Goal: Check status: Check status

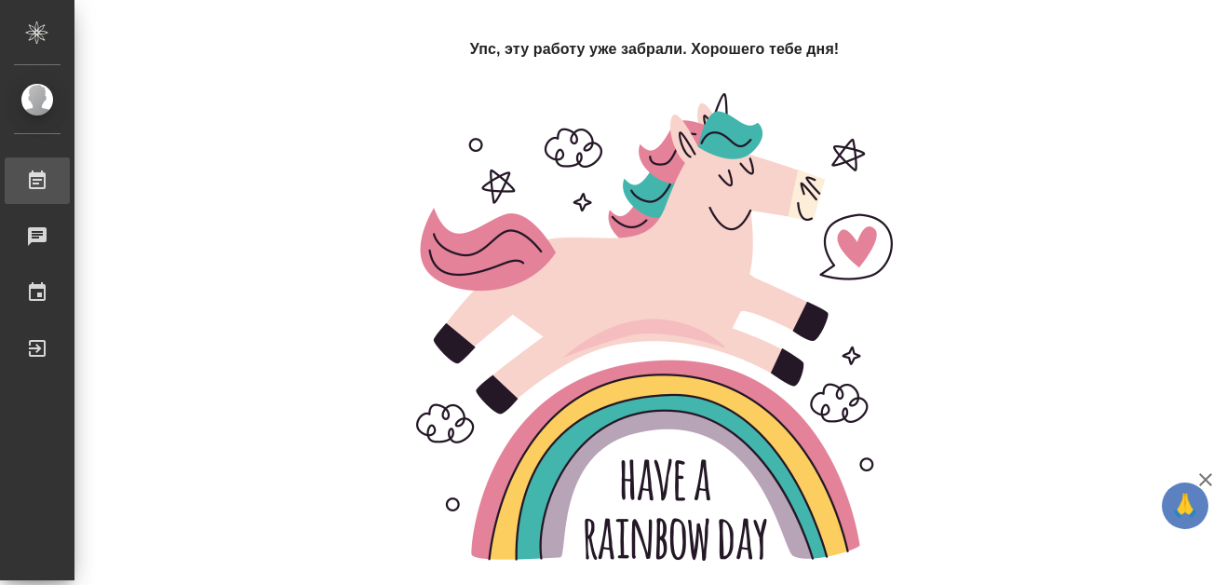
click at [37, 174] on div "Работы" at bounding box center [14, 181] width 47 height 28
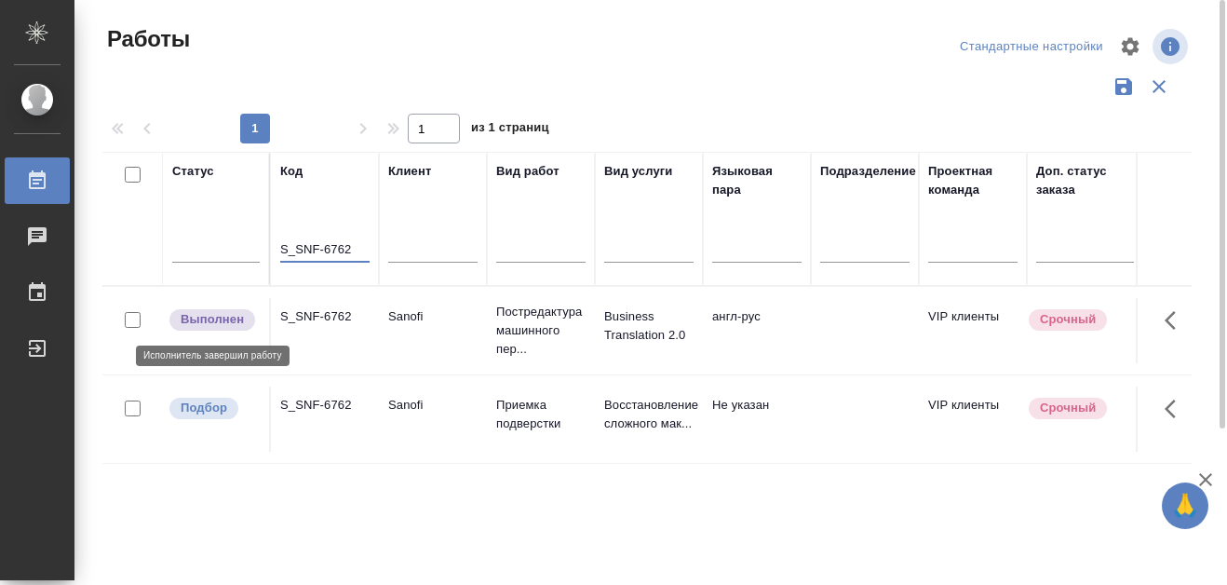
type input "S_SNF-6762"
click at [204, 329] on div "Выполнен" at bounding box center [212, 319] width 86 height 21
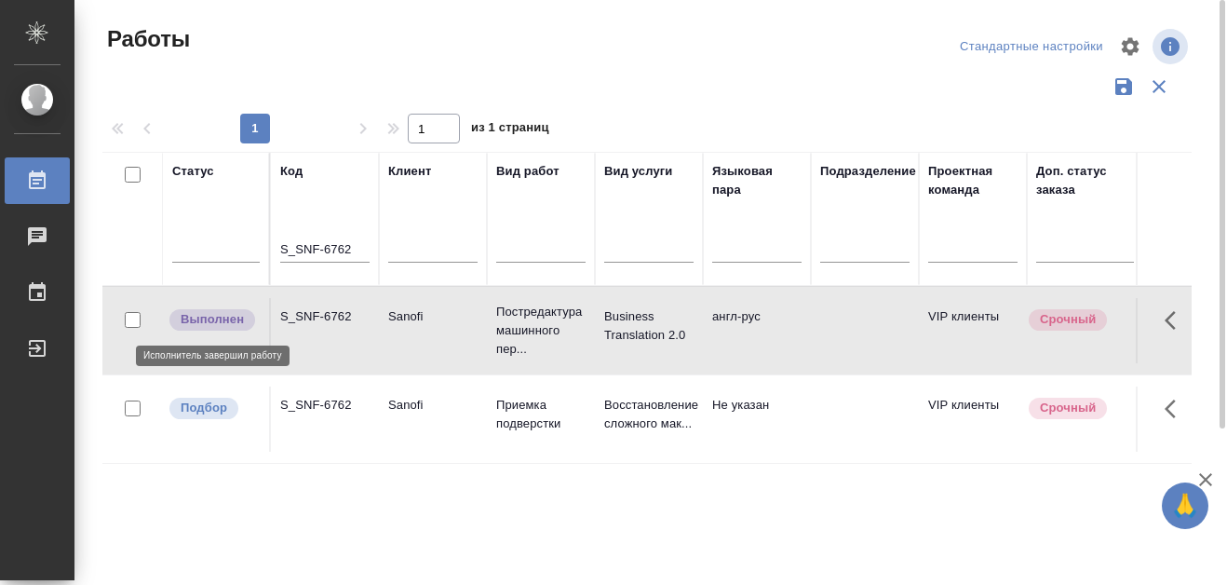
click at [201, 314] on p "Выполнен" at bounding box center [212, 319] width 63 height 19
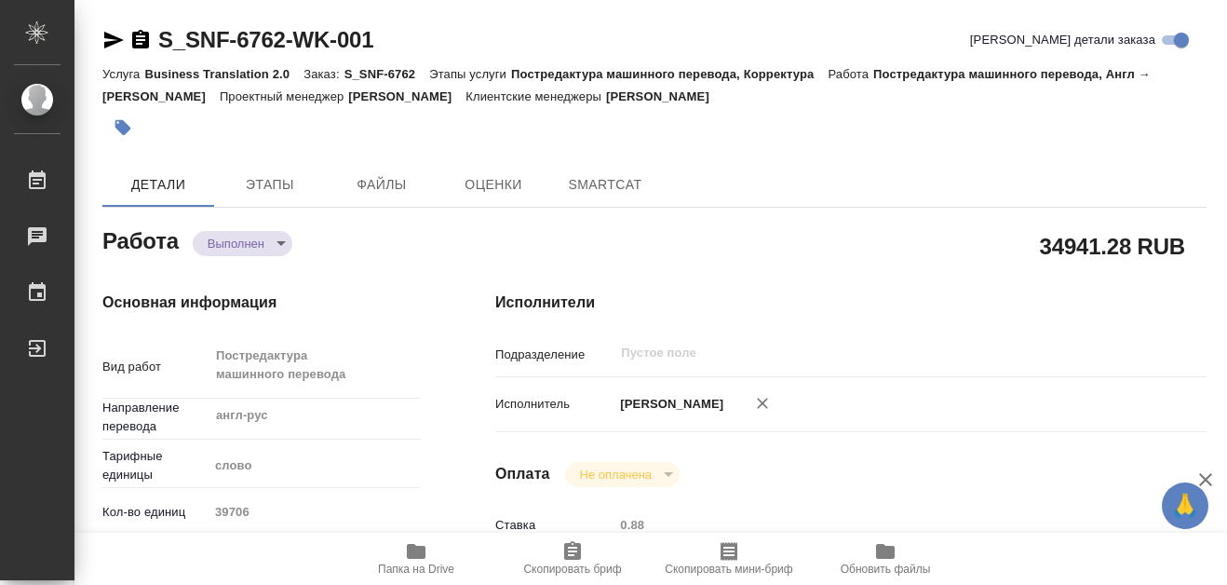
type textarea "x"
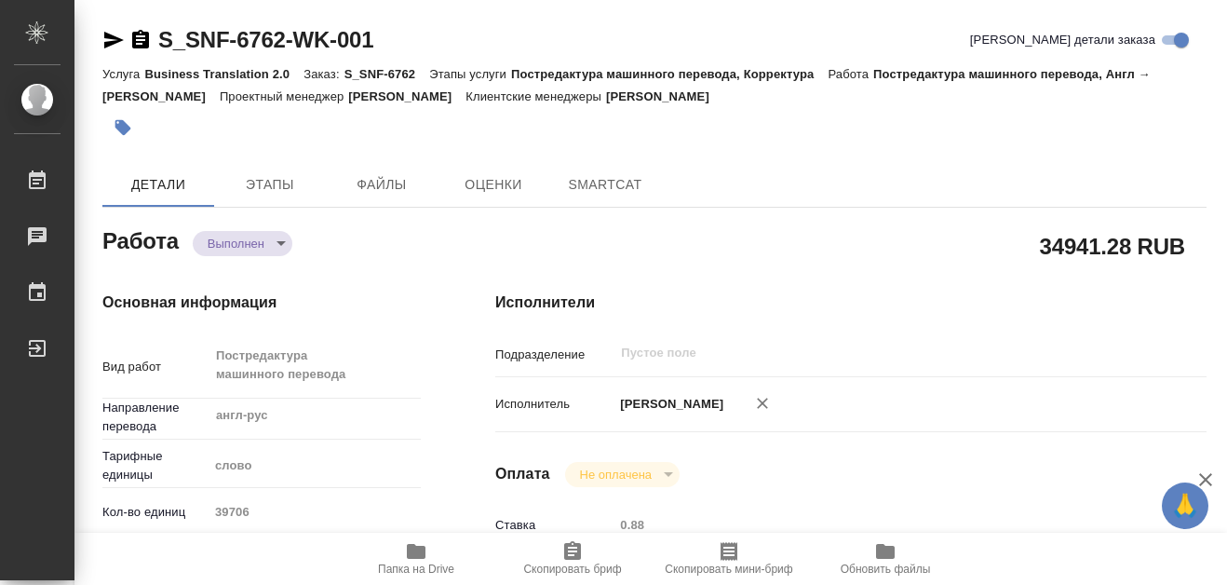
type textarea "x"
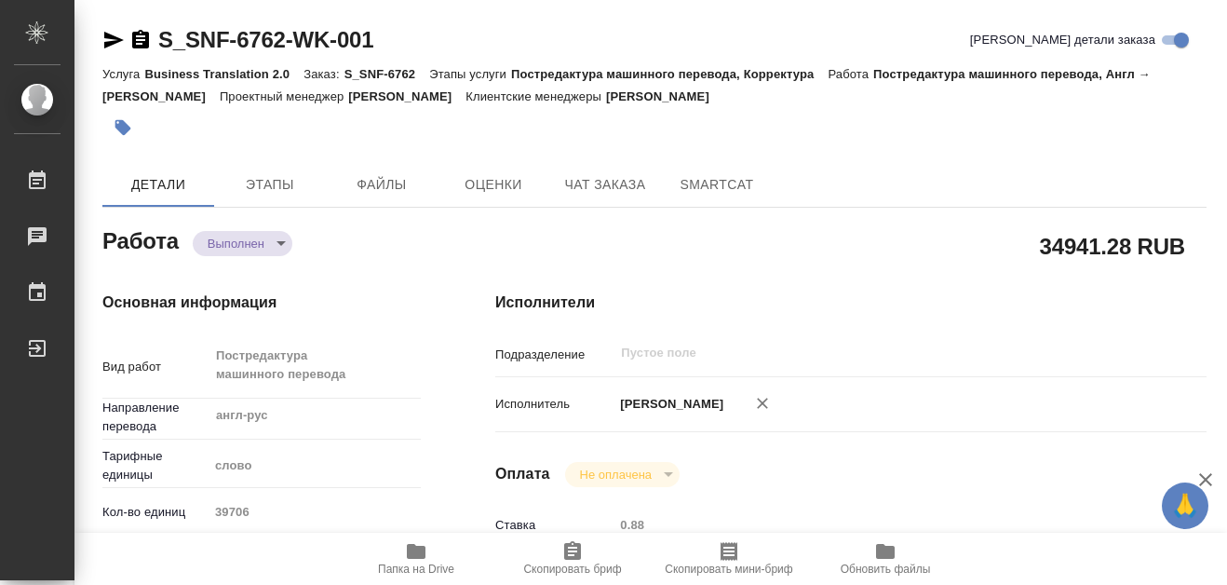
type textarea "x"
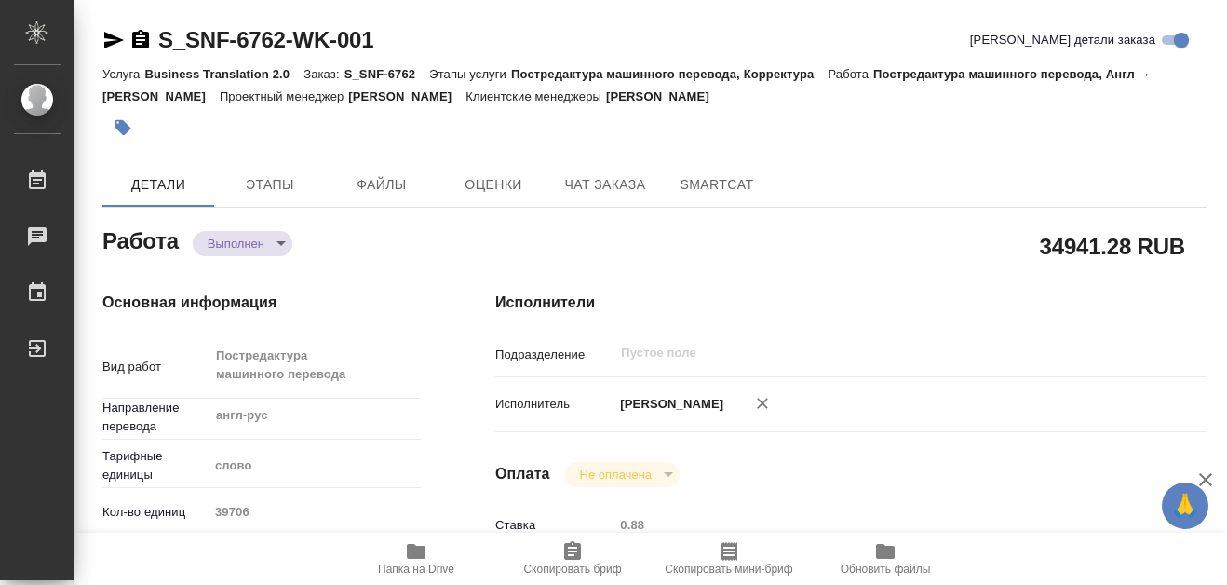
type textarea "x"
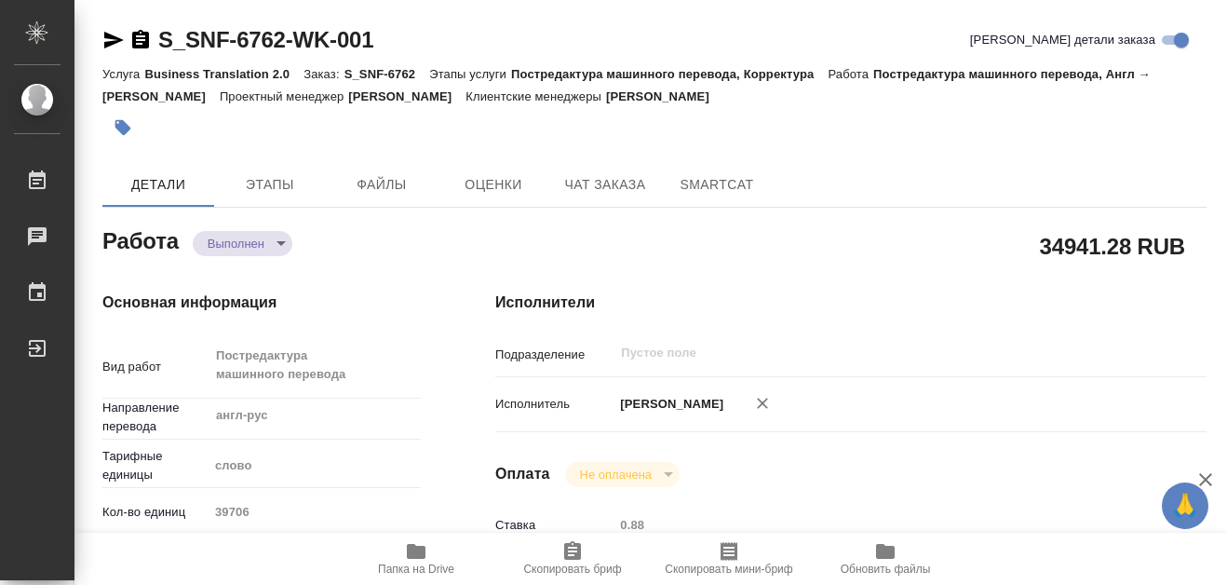
type textarea "x"
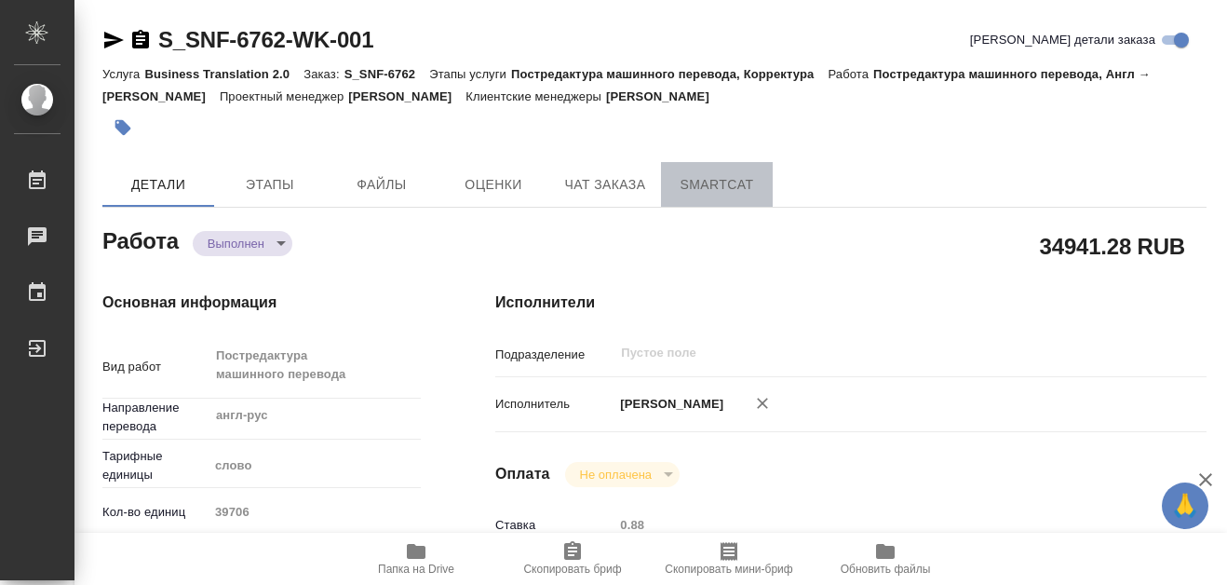
click at [724, 196] on button "SmartCat" at bounding box center [717, 184] width 112 height 45
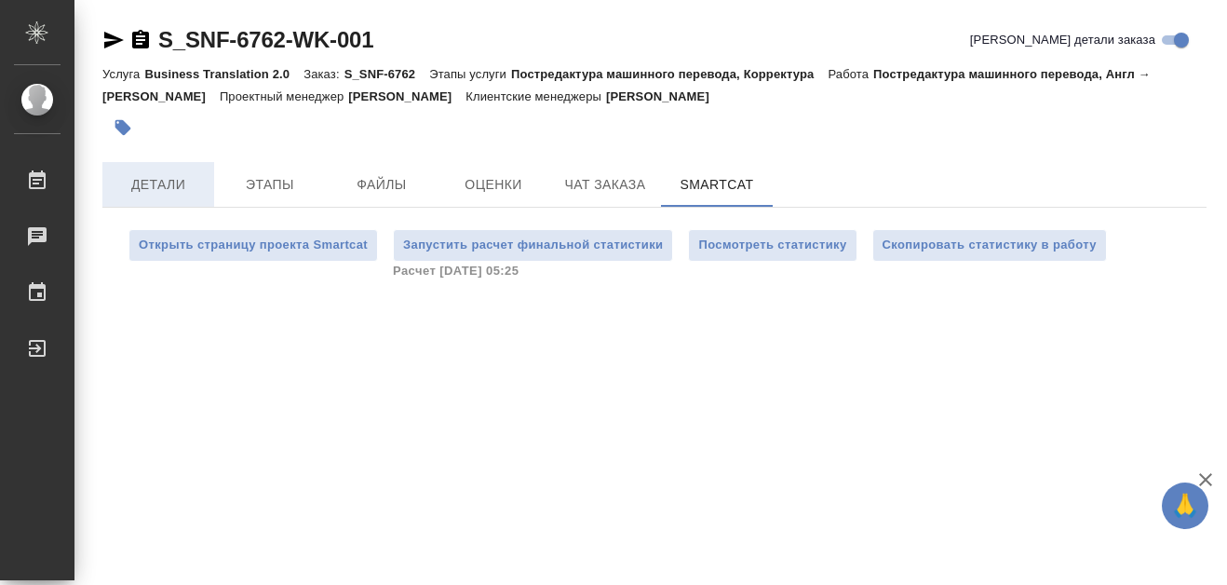
click at [141, 174] on span "Детали" at bounding box center [158, 184] width 89 height 23
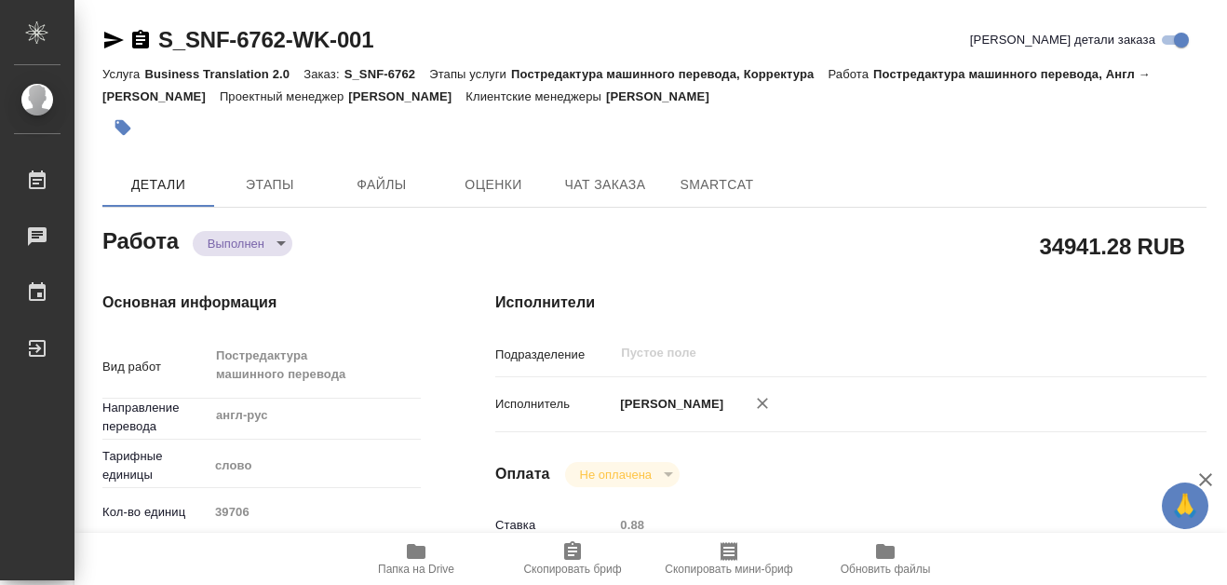
type textarea "x"
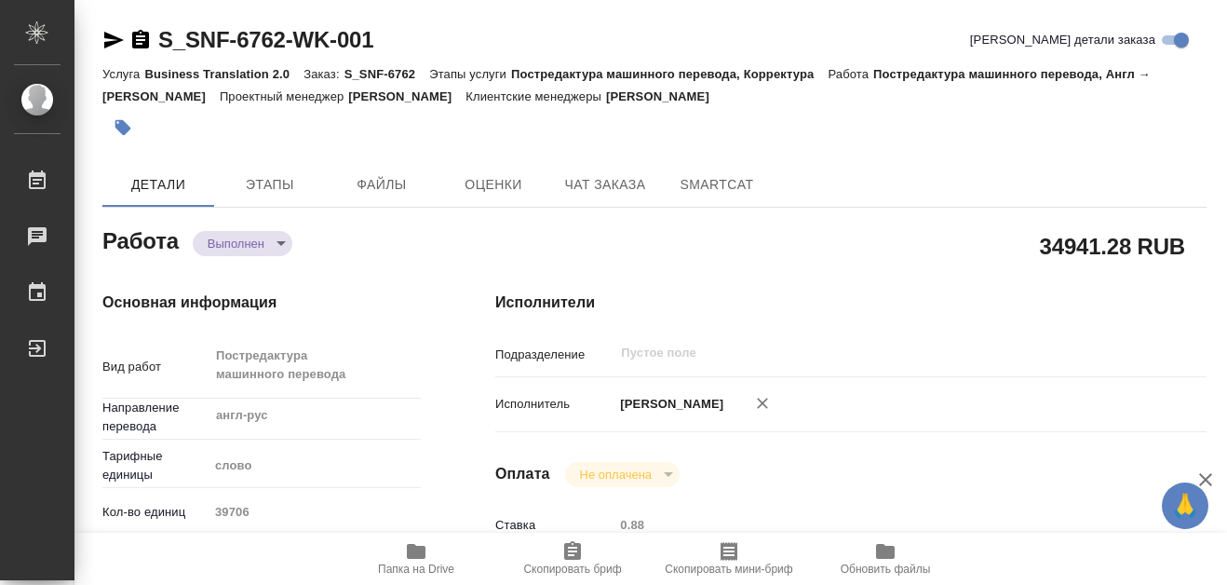
type textarea "x"
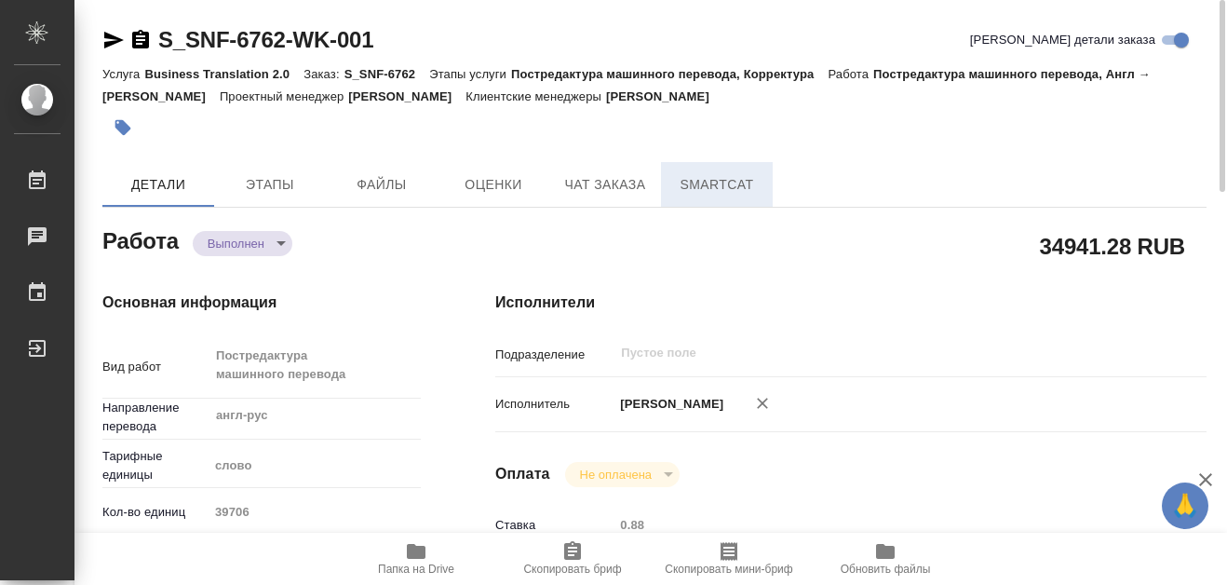
click at [698, 184] on span "SmartCat" at bounding box center [716, 184] width 89 height 23
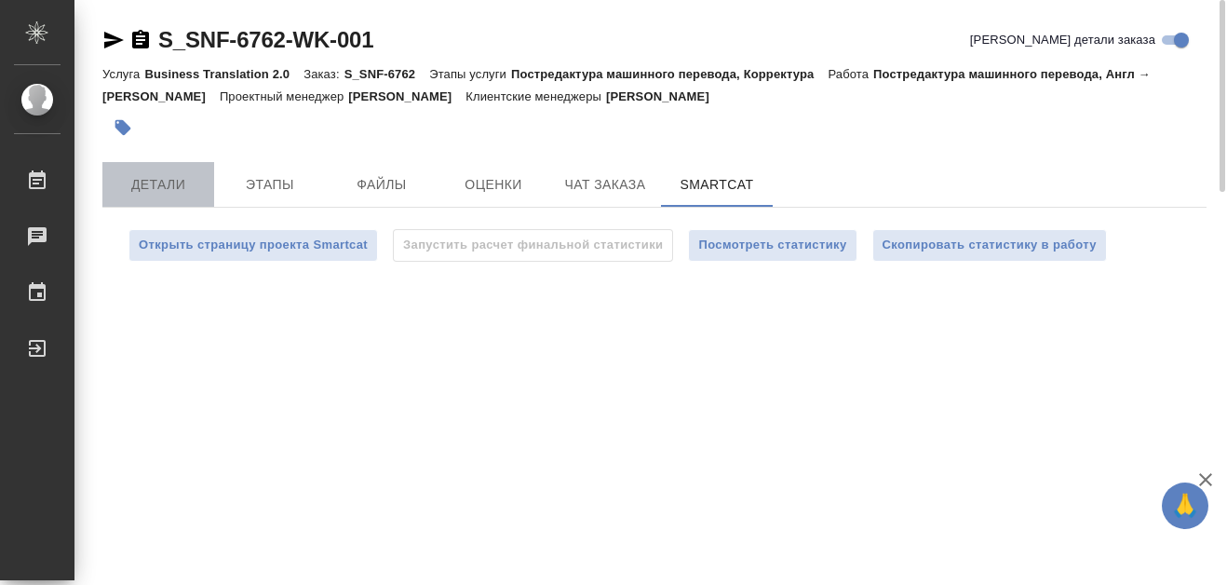
click at [182, 183] on span "Детали" at bounding box center [158, 184] width 89 height 23
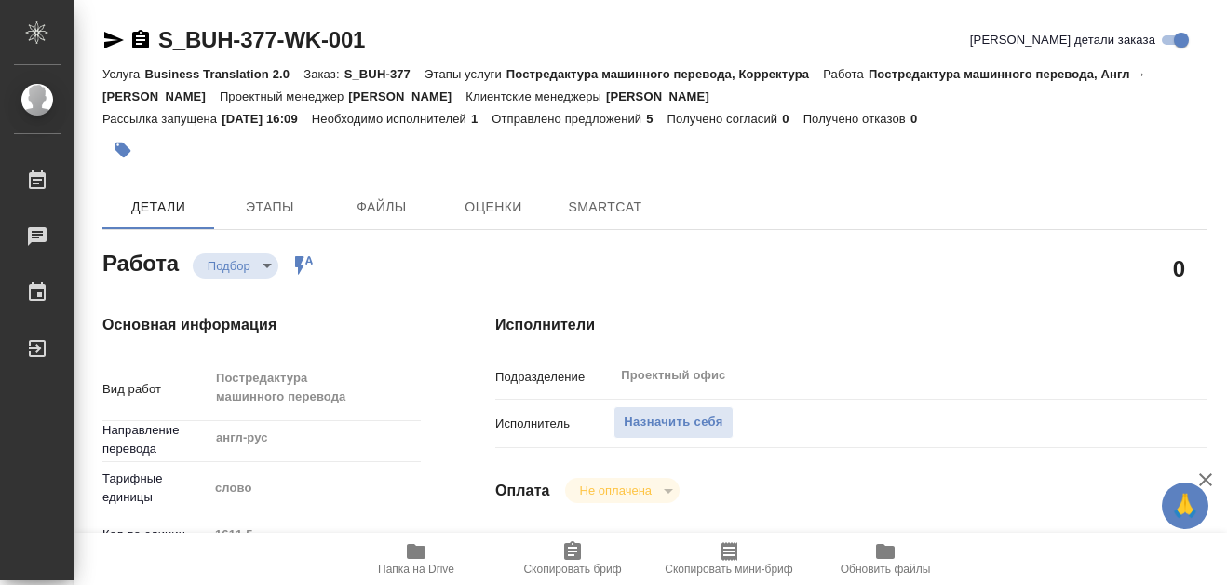
type textarea "x"
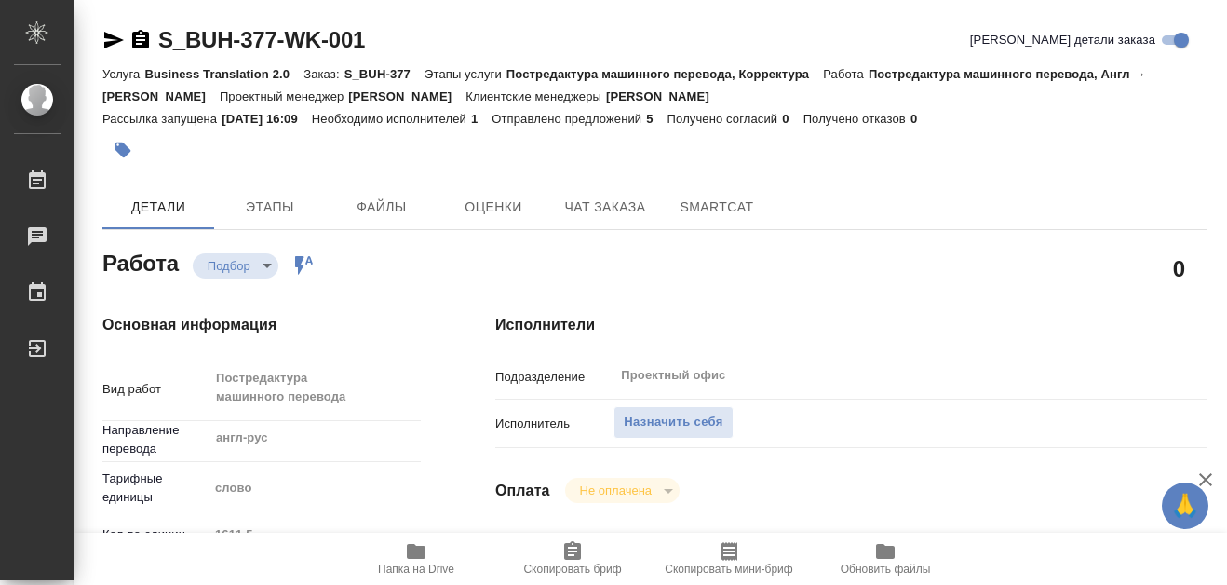
type textarea "x"
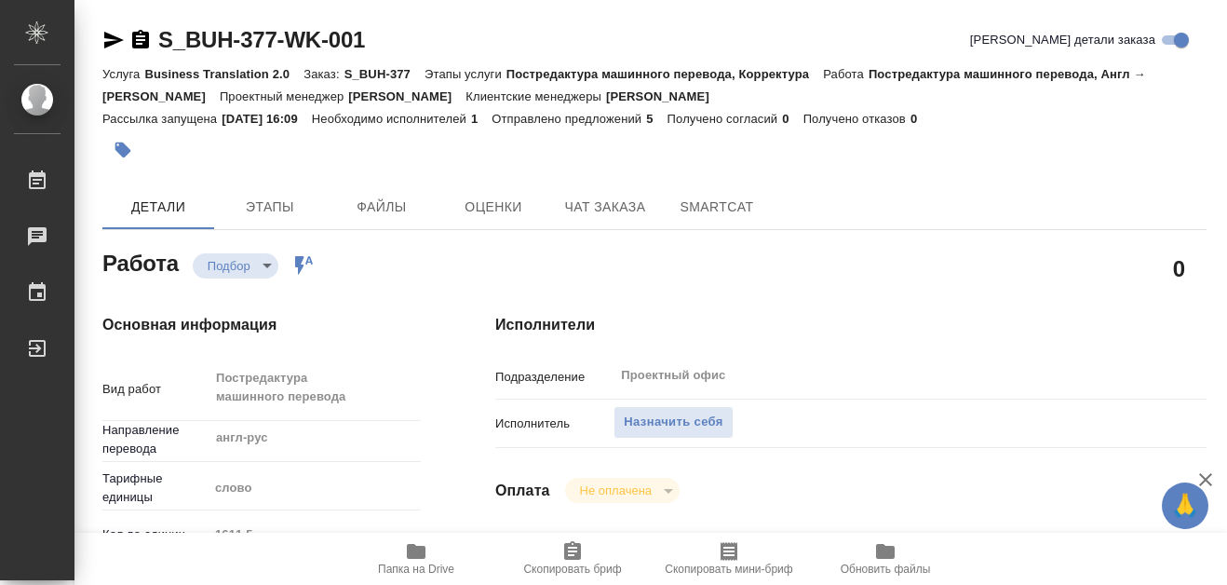
type textarea "x"
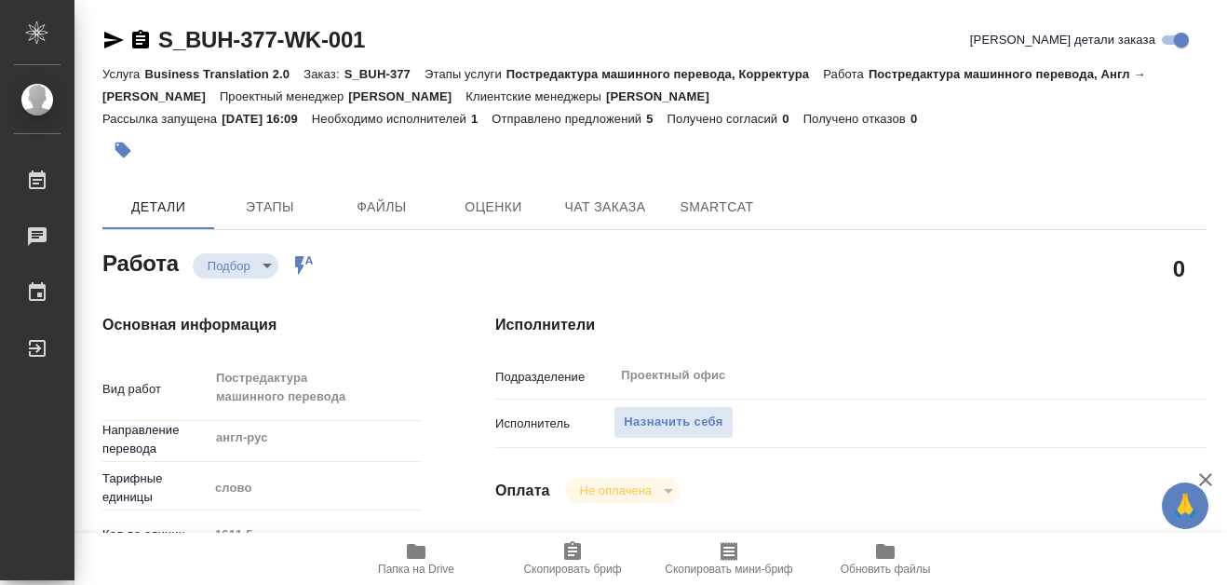
scroll to position [186, 0]
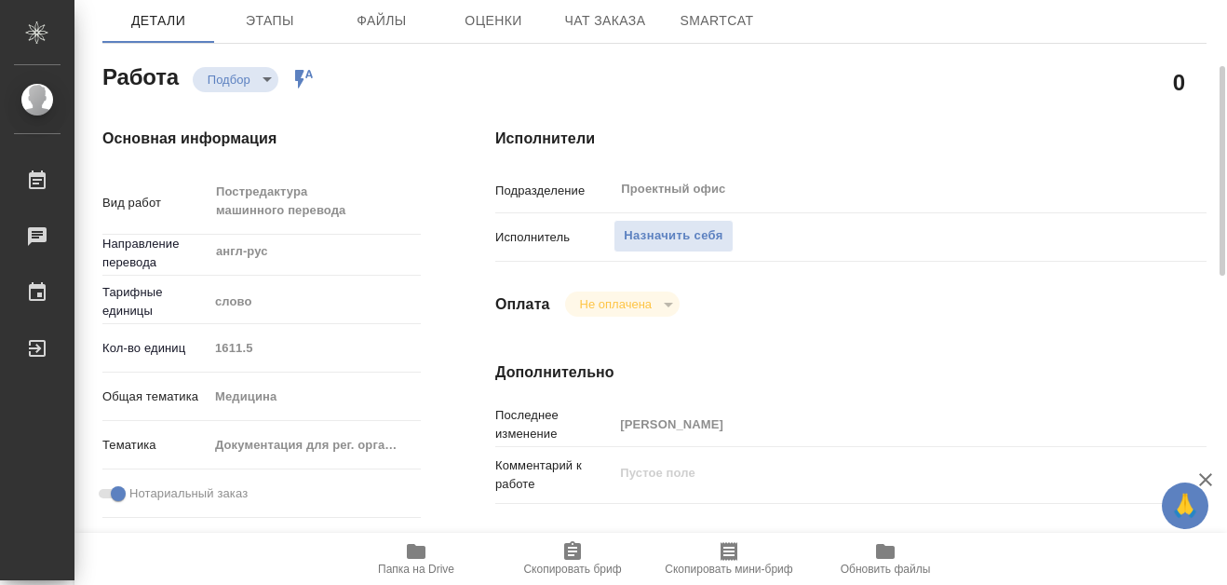
type textarea "x"
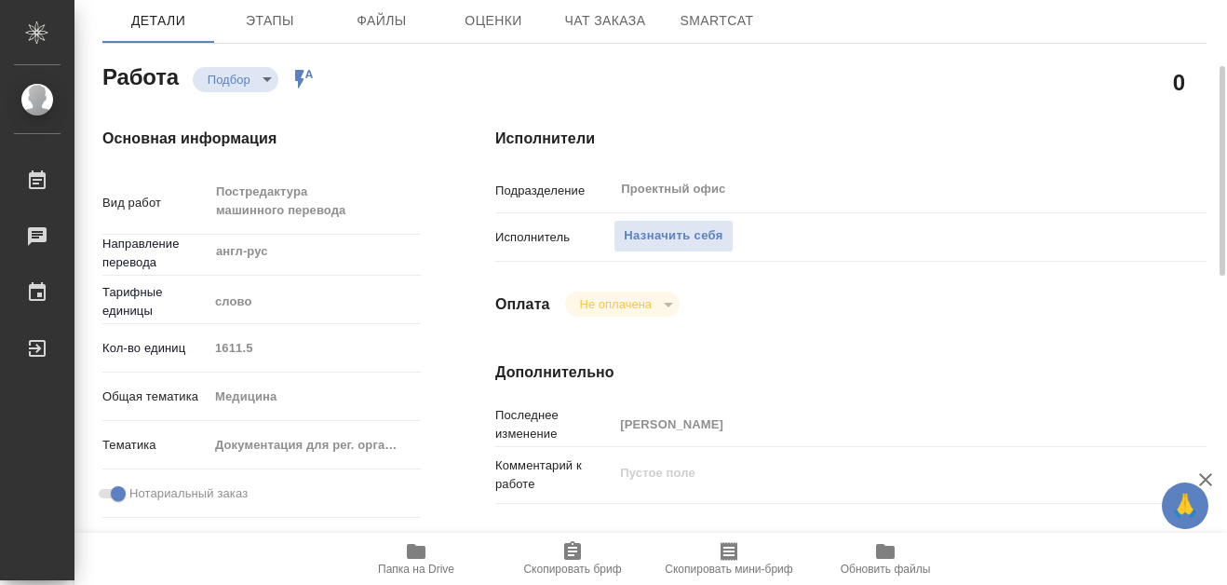
scroll to position [0, 0]
